Goal: Task Accomplishment & Management: Use online tool/utility

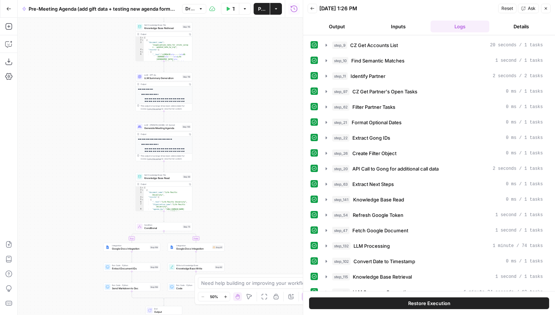
scroll to position [76, 0]
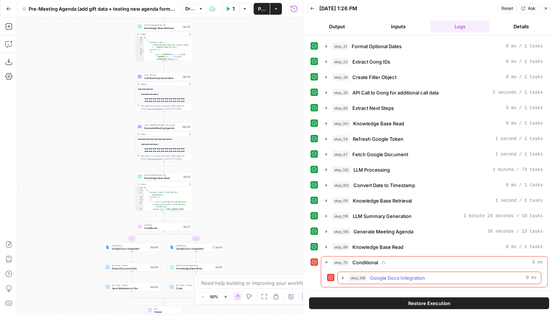
click at [395, 276] on span "Google Docs Integration" at bounding box center [397, 277] width 55 height 7
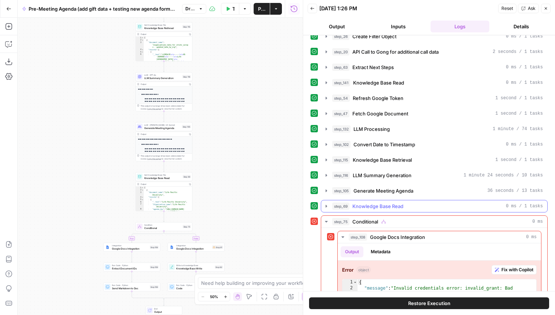
scroll to position [152, 0]
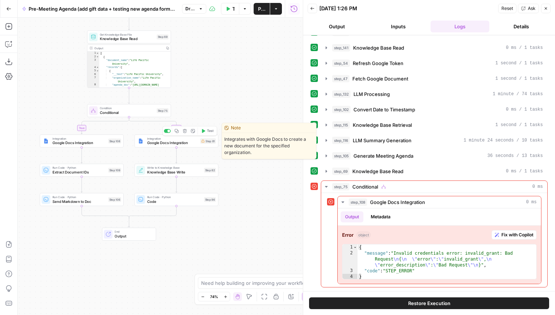
click at [166, 145] on div "Integration Google Docs Integration Step 81 Copy step Delete step Edit Note Test" at bounding box center [176, 140] width 84 height 13
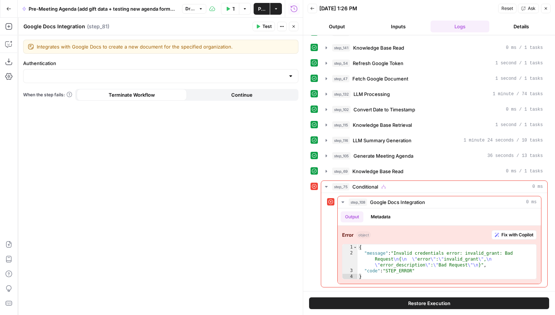
click at [550, 7] on button "Close" at bounding box center [546, 9] width 10 height 10
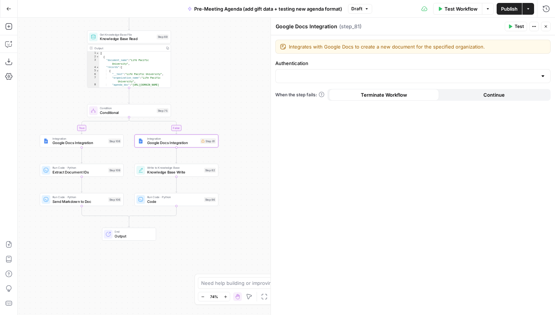
click at [545, 23] on button "Close" at bounding box center [546, 27] width 10 height 10
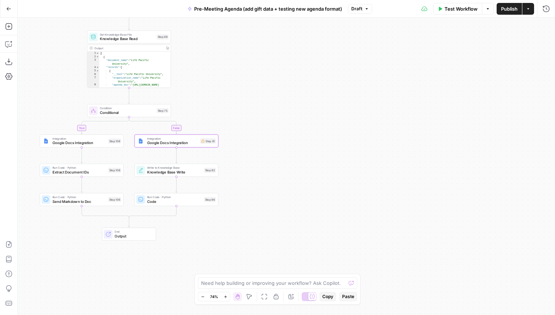
click at [81, 142] on span "Google Docs Integration" at bounding box center [79, 143] width 54 height 6
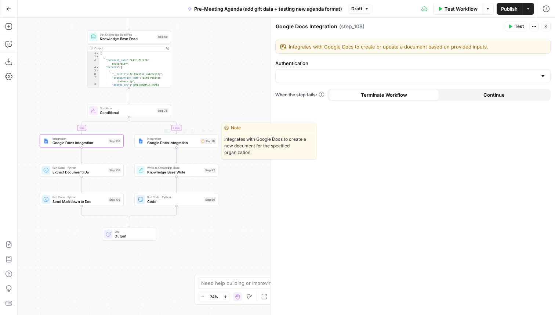
click at [160, 143] on span "Google Docs Integration" at bounding box center [172, 143] width 51 height 6
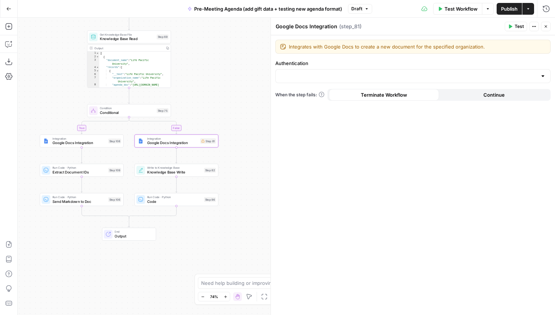
click at [106, 141] on div "Integration Google Docs Integration Step 108 Copy step Delete step Edit Note Te…" at bounding box center [81, 140] width 80 height 9
click at [129, 110] on span "Conditional" at bounding box center [127, 113] width 55 height 6
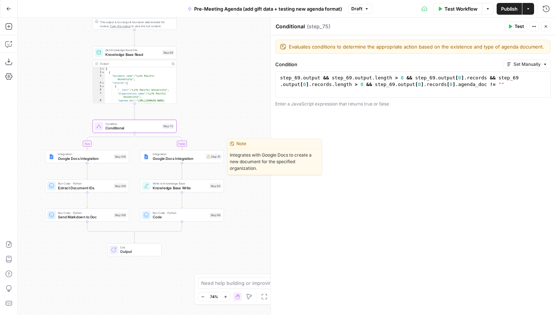
click at [179, 159] on span "Google Docs Integration" at bounding box center [178, 159] width 51 height 6
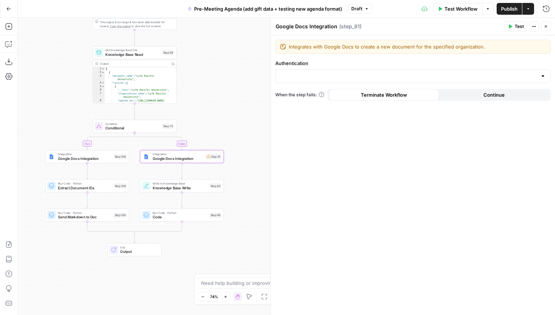
click at [313, 59] on label "Authentication" at bounding box center [412, 62] width 275 height 7
click at [313, 72] on input "Authentication" at bounding box center [408, 75] width 257 height 7
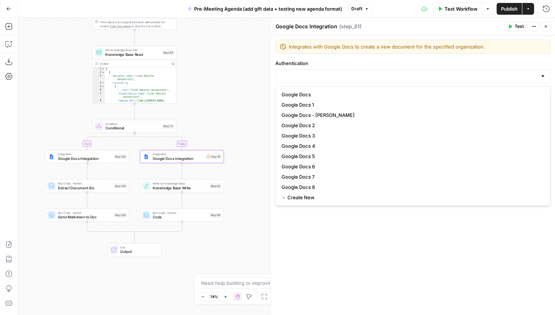
click at [310, 57] on div "Integrates with Google Docs to create a new document for the specified organiza…" at bounding box center [413, 174] width 284 height 279
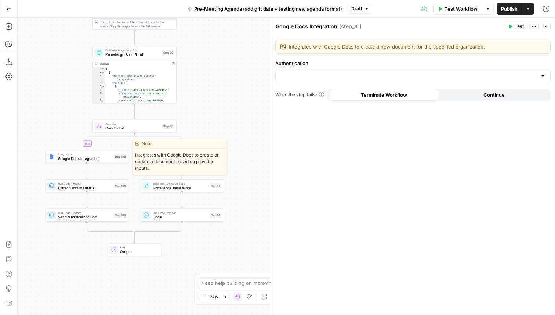
click at [105, 154] on span "Integration" at bounding box center [85, 154] width 54 height 4
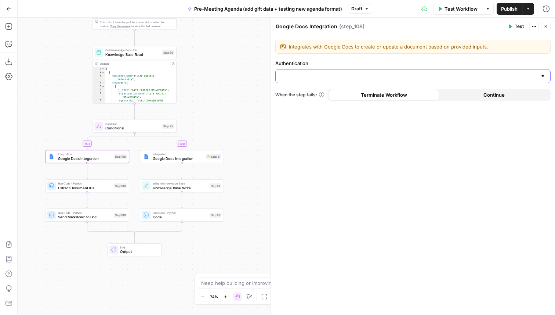
click at [312, 74] on input "Authentication" at bounding box center [408, 75] width 257 height 7
click at [318, 57] on div "Integrates with Google Docs to create or update a document based on provided in…" at bounding box center [413, 174] width 284 height 279
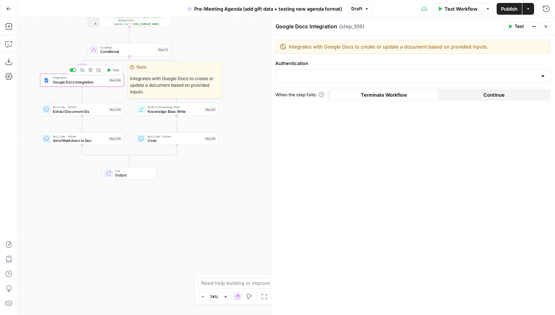
click at [95, 82] on span "Google Docs Integration" at bounding box center [80, 82] width 54 height 6
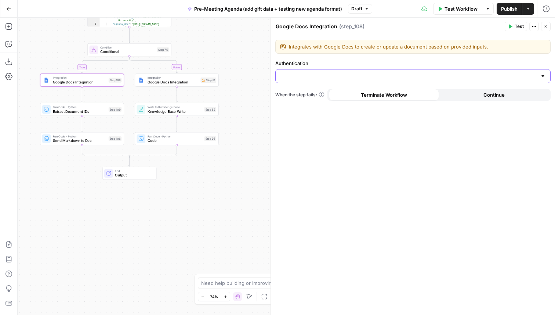
click at [320, 78] on input "Authentication" at bounding box center [408, 75] width 257 height 7
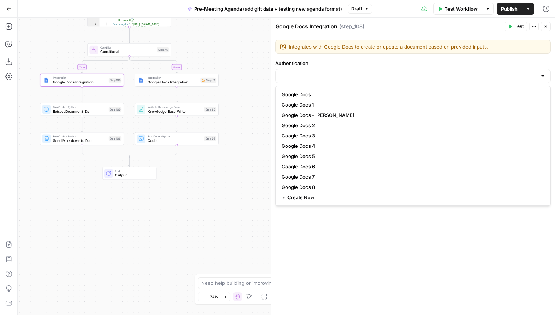
click at [331, 60] on label "Authentication" at bounding box center [412, 62] width 275 height 7
click at [331, 72] on input "Authentication" at bounding box center [408, 75] width 257 height 7
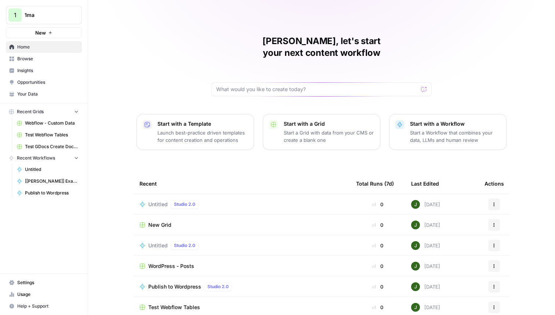
click at [157, 221] on span "New Grid" at bounding box center [159, 224] width 23 height 7
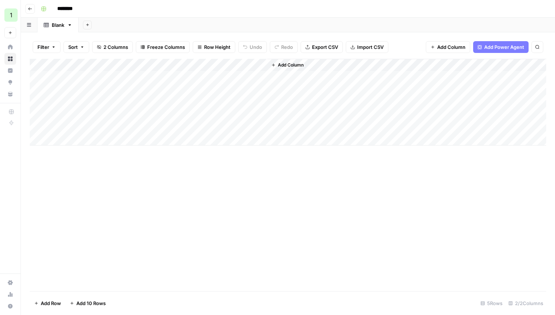
click at [51, 47] on button "Filter" at bounding box center [47, 47] width 28 height 12
click at [77, 81] on button "Add Filter" at bounding box center [178, 84] width 273 height 10
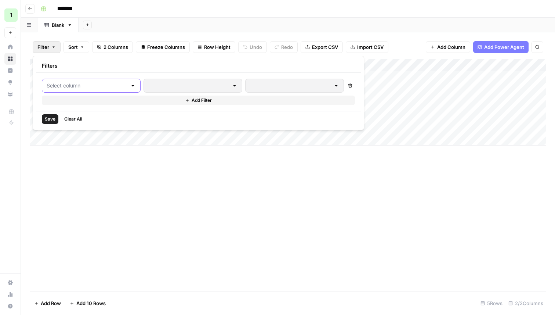
click at [87, 88] on input "text" at bounding box center [87, 85] width 80 height 7
click at [81, 100] on span "Title" at bounding box center [87, 103] width 62 height 7
click at [170, 87] on input "text" at bounding box center [200, 85] width 88 height 7
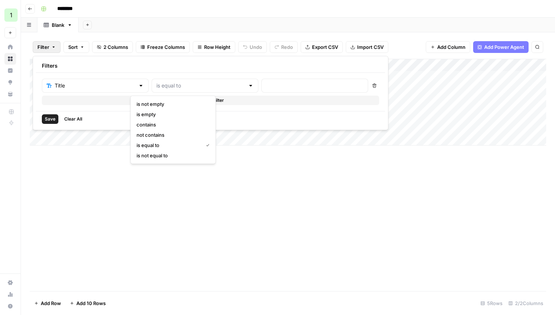
type input "is equal to"
click at [261, 80] on div at bounding box center [314, 86] width 107 height 14
click at [53, 119] on span "Save" at bounding box center [50, 119] width 11 height 7
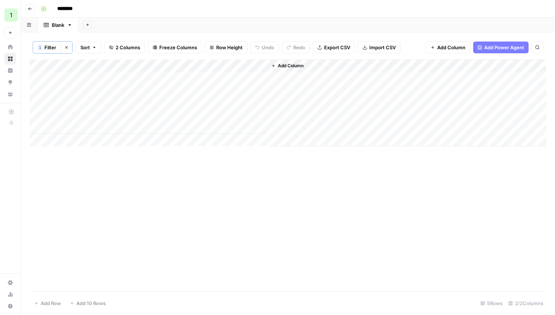
click at [141, 183] on div "Add Column" at bounding box center [288, 174] width 516 height 231
click at [124, 64] on div "Add Column" at bounding box center [288, 102] width 516 height 87
click at [83, 165] on span "Remove Column" at bounding box center [102, 164] width 64 height 7
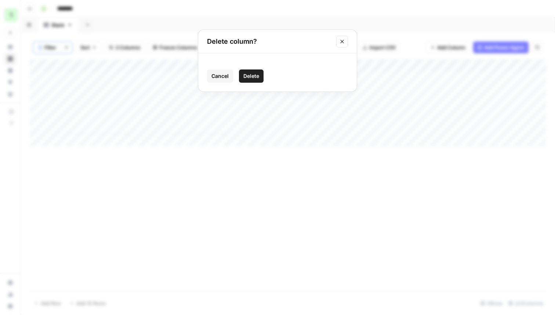
click at [252, 73] on span "Delete" at bounding box center [251, 75] width 16 height 7
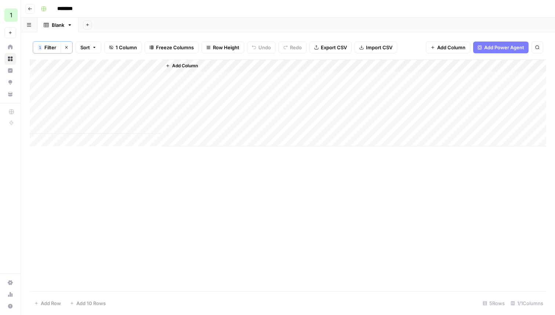
click at [183, 162] on div "Add Column" at bounding box center [288, 174] width 516 height 231
click at [194, 77] on div "Add Column" at bounding box center [354, 102] width 385 height 87
click at [109, 91] on div "Add Column" at bounding box center [288, 102] width 516 height 87
click at [53, 50] on span "Filter" at bounding box center [50, 47] width 12 height 7
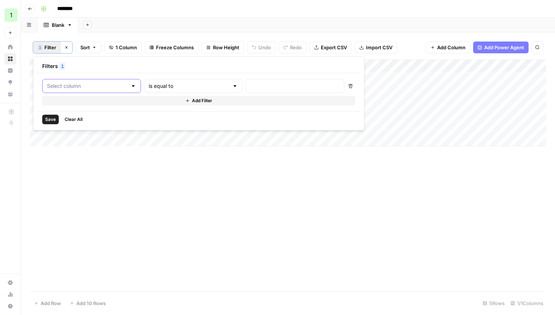
click at [112, 86] on input "text" at bounding box center [87, 85] width 80 height 7
click at [137, 68] on div "Filters 1" at bounding box center [198, 66] width 325 height 14
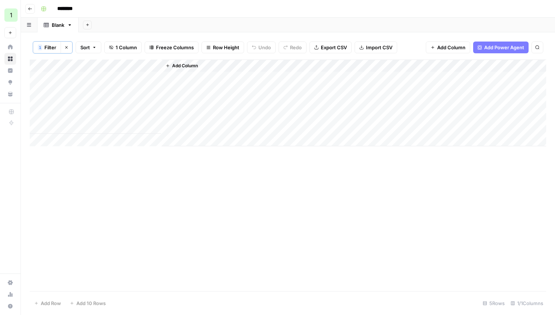
click at [194, 65] on span "Add Column" at bounding box center [185, 65] width 26 height 7
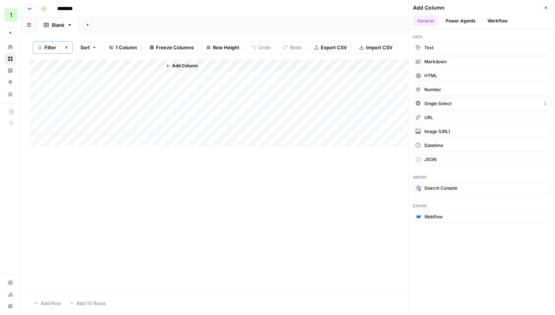
click at [445, 106] on span "Single Select" at bounding box center [437, 103] width 27 height 7
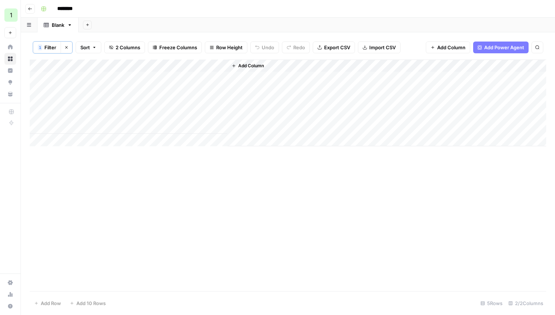
click at [200, 76] on div "Add Column" at bounding box center [288, 102] width 516 height 87
click at [200, 62] on div "Add Column" at bounding box center [288, 102] width 516 height 87
click at [191, 79] on div "New Column (1)" at bounding box center [212, 83] width 96 height 12
click at [188, 64] on div "Add Column" at bounding box center [288, 102] width 516 height 87
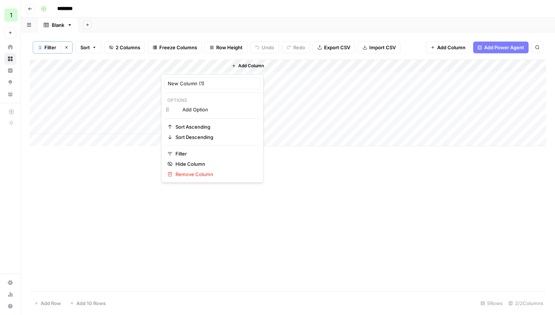
click at [188, 87] on div "New Column (1)" at bounding box center [212, 83] width 96 height 12
type input "filter"
click at [68, 47] on icon "button" at bounding box center [66, 47] width 4 height 4
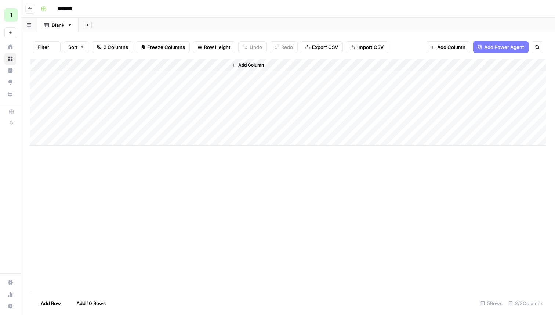
click at [42, 47] on span "Filter" at bounding box center [43, 46] width 12 height 7
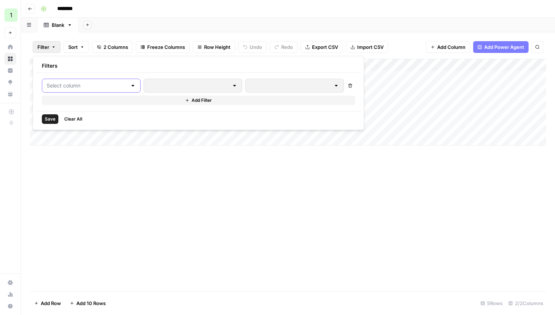
click at [68, 85] on input "text" at bounding box center [87, 85] width 80 height 7
click at [73, 110] on span "filter" at bounding box center [87, 113] width 62 height 7
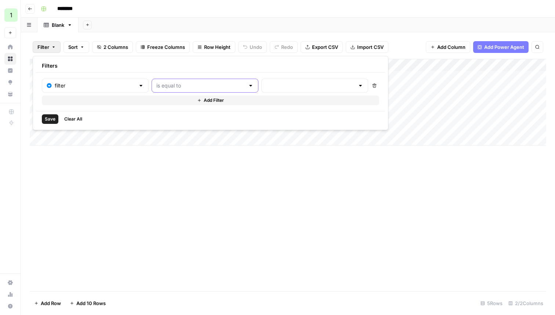
click at [193, 87] on input "text" at bounding box center [200, 85] width 88 height 7
click at [175, 106] on span "is equal to" at bounding box center [169, 103] width 64 height 7
type input "is equal to"
click at [261, 90] on div at bounding box center [314, 86] width 107 height 14
click at [253, 105] on div "No results" at bounding box center [261, 105] width 79 height 7
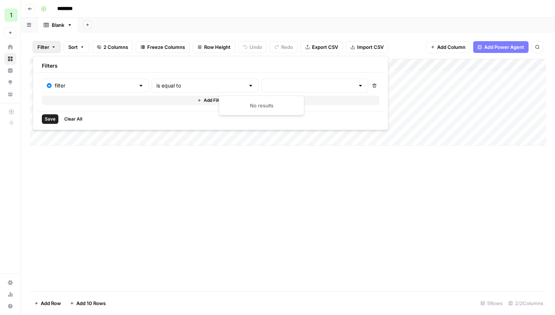
click at [48, 117] on span "Save" at bounding box center [50, 119] width 11 height 7
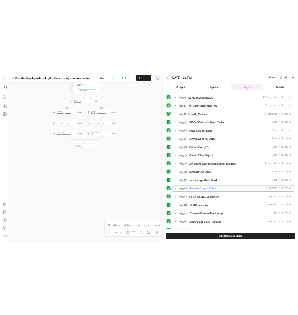
scroll to position [76, 0]
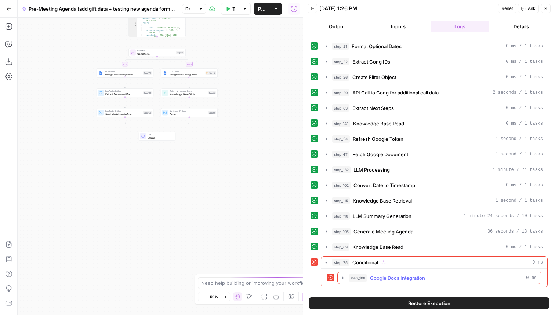
click at [384, 278] on span "Google Docs Integration" at bounding box center [397, 277] width 55 height 7
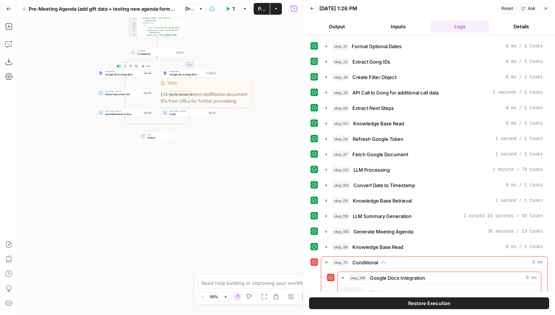
click at [122, 73] on span "Google Docs Integration" at bounding box center [123, 74] width 36 height 4
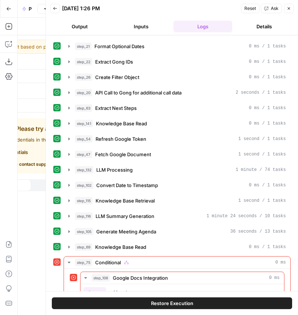
click at [289, 10] on icon "button" at bounding box center [288, 8] width 4 height 4
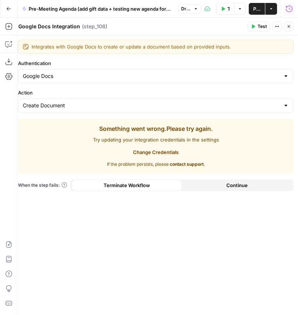
click at [288, 7] on icon "button" at bounding box center [288, 8] width 7 height 7
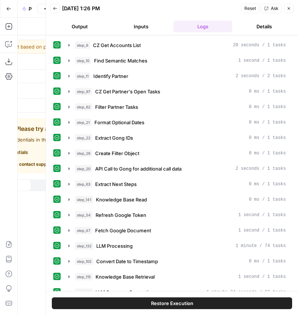
click at [57, 7] on button "Back" at bounding box center [55, 9] width 10 height 10
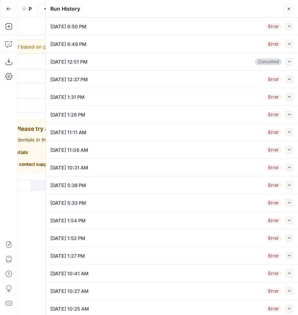
click at [284, 29] on button "Collapse" at bounding box center [288, 26] width 9 height 9
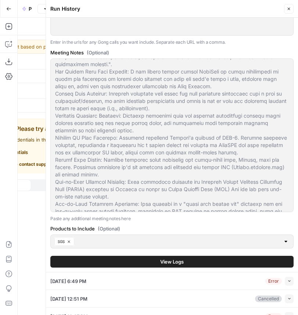
scroll to position [92, 0]
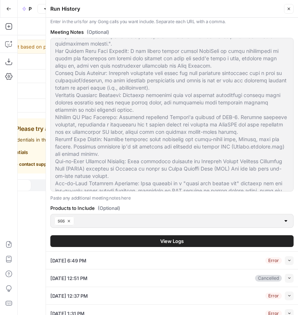
click at [162, 245] on button "View Logs" at bounding box center [171, 241] width 243 height 12
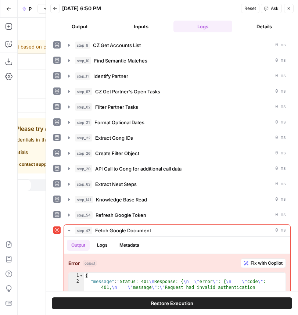
scroll to position [43, 0]
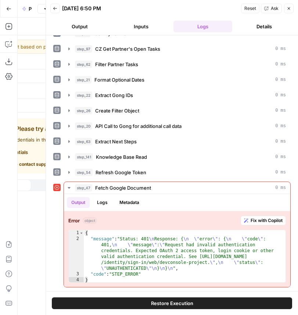
click at [287, 11] on button "Close" at bounding box center [289, 9] width 10 height 10
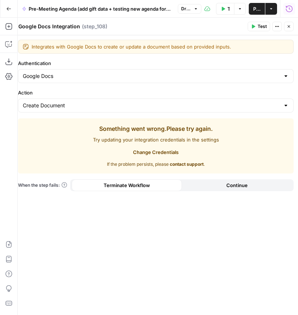
click at [290, 24] on icon "button" at bounding box center [288, 26] width 4 height 4
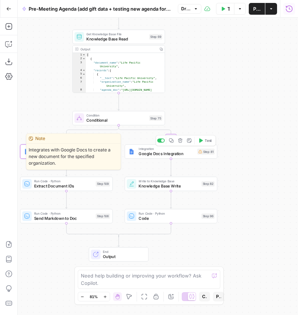
click at [162, 157] on div "Integration Google Docs Integration Step 81 Copy step Delete step Edit Note Test" at bounding box center [170, 151] width 92 height 14
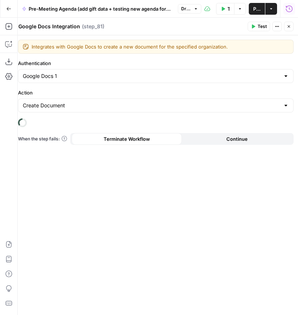
click at [289, 25] on icon "button" at bounding box center [288, 26] width 4 height 4
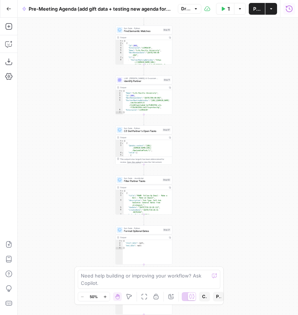
click at [293, 11] on button "Run History" at bounding box center [289, 9] width 12 height 12
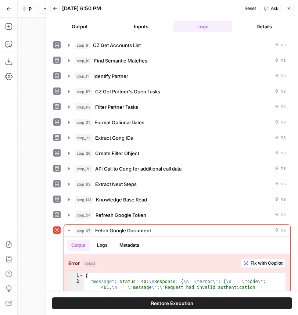
click at [290, 7] on icon "button" at bounding box center [288, 8] width 4 height 4
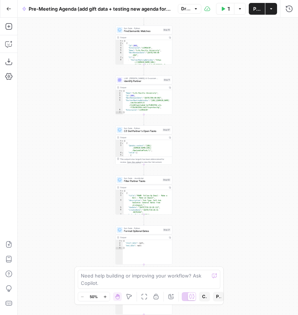
click at [237, 94] on div "true false Workflow Set Inputs Inputs Run Code · Python CZ Get Accounts List St…" at bounding box center [158, 166] width 280 height 297
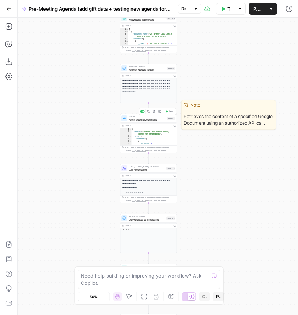
click at [144, 120] on span "Fetch Google Document" at bounding box center [146, 119] width 37 height 4
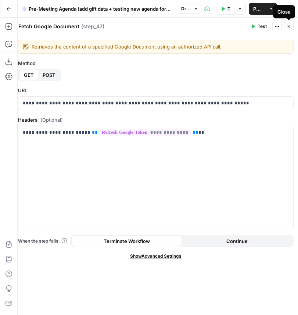
click at [290, 26] on icon "button" at bounding box center [288, 26] width 4 height 4
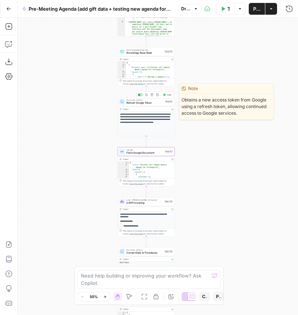
click at [145, 103] on span "Refresh Google Token" at bounding box center [144, 103] width 37 height 4
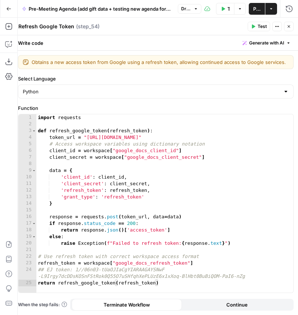
click at [287, 27] on icon "button" at bounding box center [288, 26] width 4 height 4
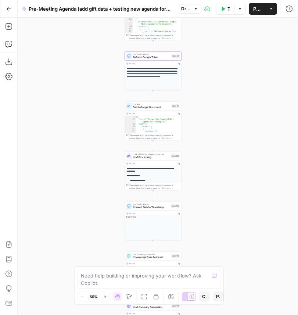
click at [238, 135] on div "true false Workflow Set Inputs Inputs Run Code · Python CZ Get Accounts List St…" at bounding box center [158, 166] width 280 height 297
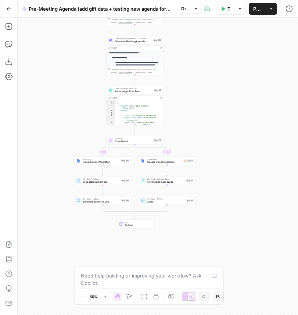
click at [153, 162] on span "Google Docs Integration" at bounding box center [164, 162] width 35 height 4
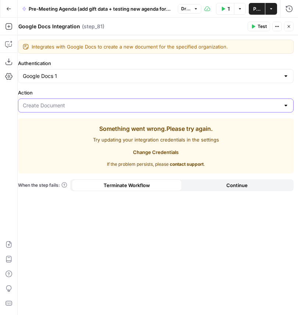
click at [142, 108] on input "Action" at bounding box center [151, 105] width 257 height 7
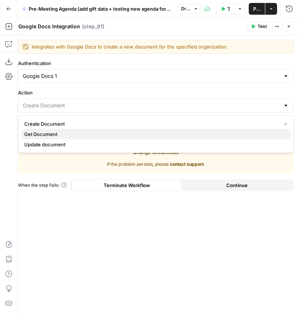
click at [110, 133] on span "Get Document" at bounding box center [154, 133] width 260 height 7
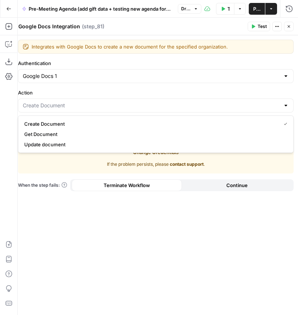
type input "Get Document"
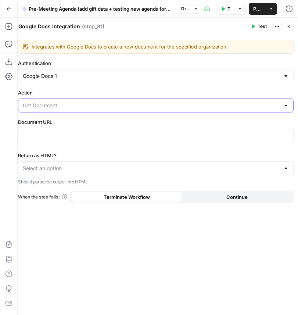
click at [79, 108] on input "Action" at bounding box center [151, 105] width 257 height 7
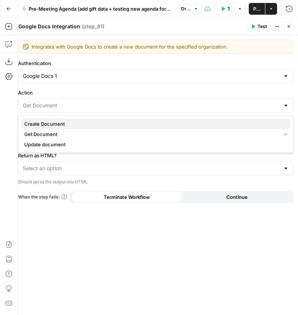
click at [61, 125] on span "Create Document" at bounding box center [154, 123] width 260 height 7
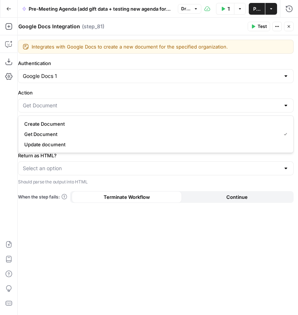
type input "Create Document"
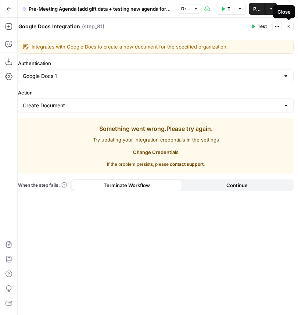
click at [290, 26] on icon "button" at bounding box center [288, 26] width 4 height 4
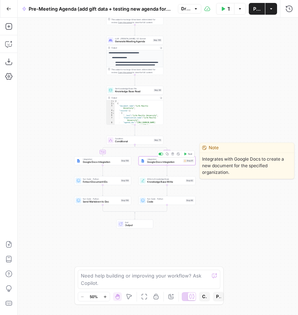
click at [156, 162] on span "Google Docs Integration" at bounding box center [164, 162] width 35 height 4
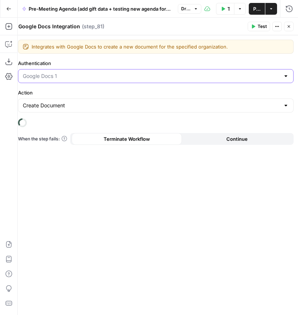
click at [141, 77] on input "Authentication" at bounding box center [151, 75] width 257 height 7
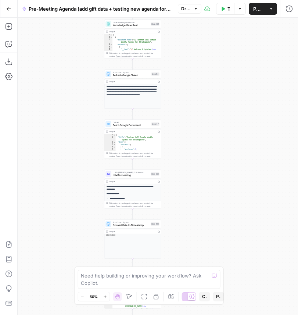
click at [139, 75] on span "Refresh Google Token" at bounding box center [131, 75] width 37 height 4
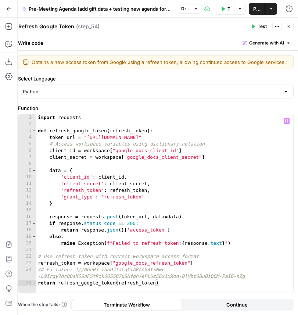
type textarea "**********"
click at [175, 263] on div "import requests def refresh_google_token ( refresh_token ) : token_url = "[URL]…" at bounding box center [164, 209] width 257 height 191
click at [290, 28] on icon "button" at bounding box center [288, 26] width 4 height 4
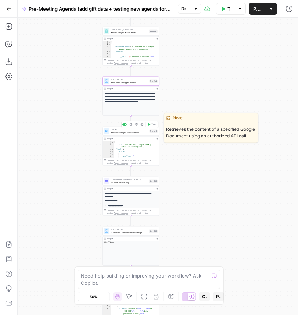
click at [141, 132] on span "Fetch Google Document" at bounding box center [129, 132] width 37 height 4
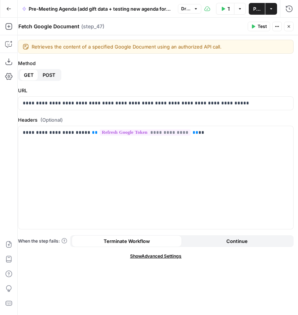
click at [288, 26] on icon "button" at bounding box center [288, 26] width 4 height 4
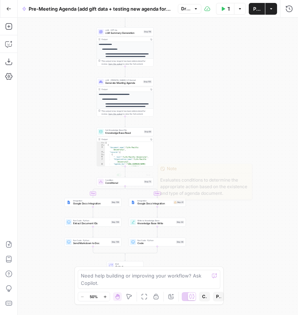
click at [154, 207] on div "true false Workflow Set Inputs Inputs Run Code · Python CZ Get Accounts List St…" at bounding box center [158, 166] width 280 height 297
click at [158, 205] on span "Google Docs Integration" at bounding box center [154, 204] width 35 height 4
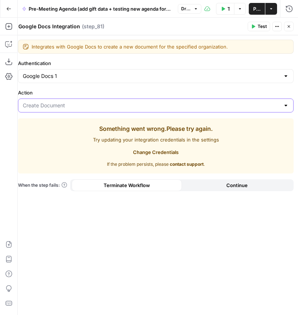
click at [151, 103] on input "Action" at bounding box center [151, 105] width 257 height 7
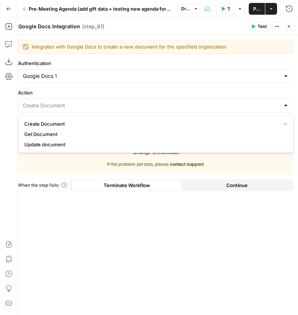
type input "Create Document"
click at [159, 95] on label "Action" at bounding box center [155, 92] width 275 height 7
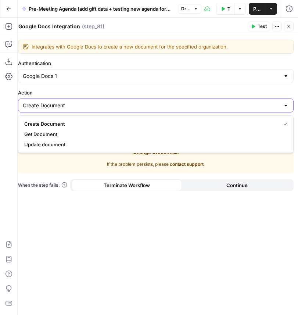
click at [159, 102] on input "Create Document" at bounding box center [151, 105] width 257 height 7
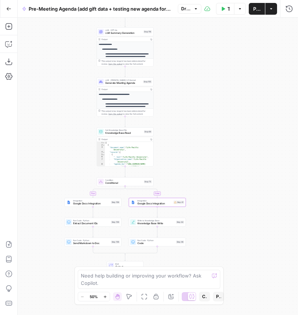
click at [186, 98] on div "true false Workflow Set Inputs Inputs Run Code · Python CZ Get Accounts List St…" at bounding box center [158, 166] width 280 height 297
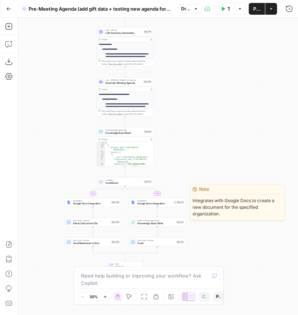
click at [153, 205] on div "Integration Google Docs Integration Step 81 Copy step Delete step Edit Note Test" at bounding box center [156, 201] width 57 height 9
